Goal: Go to known website: Access a specific website the user already knows

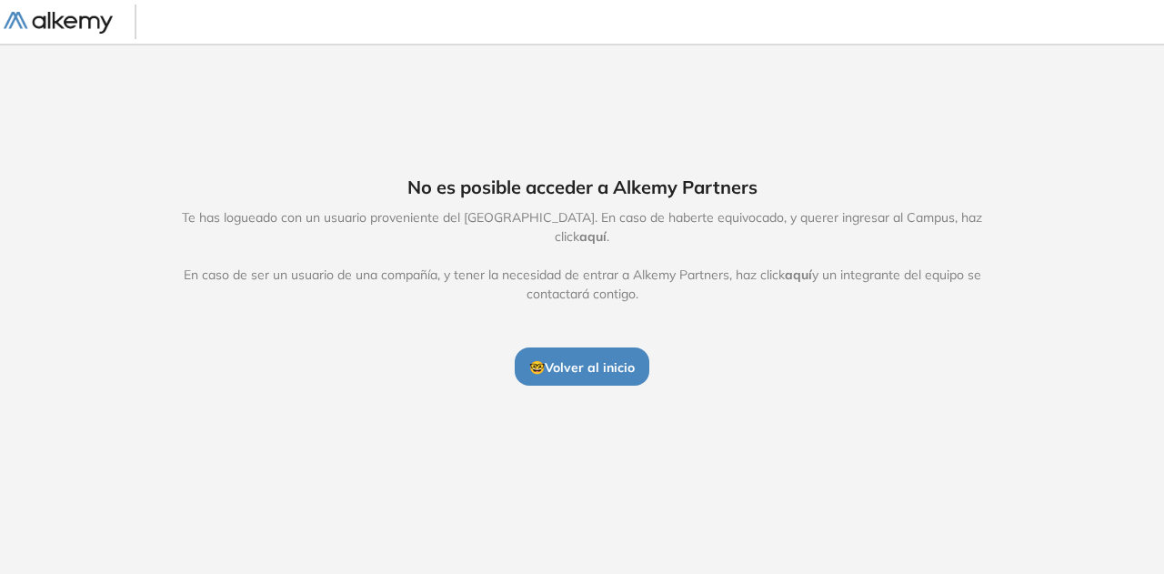
click at [585, 359] on span "🤓 Volver al inicio" at bounding box center [582, 367] width 106 height 16
